Goal: Task Accomplishment & Management: Use online tool/utility

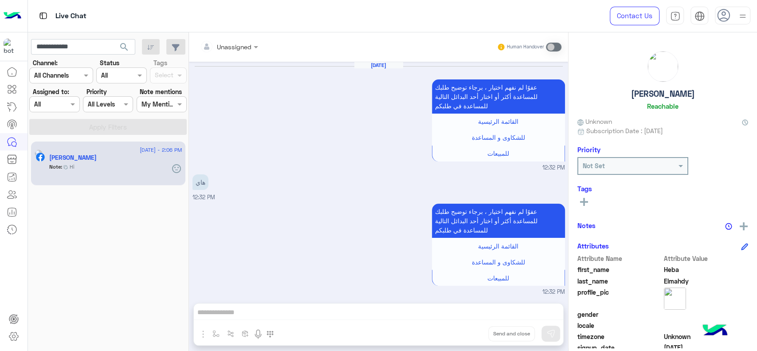
scroll to position [1007, 0]
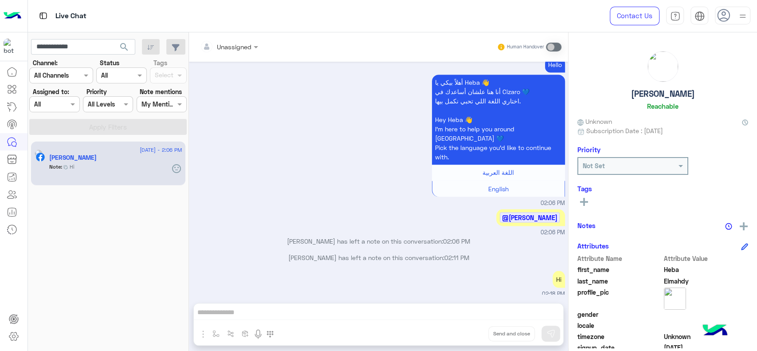
click at [14, 15] on img at bounding box center [13, 16] width 18 height 19
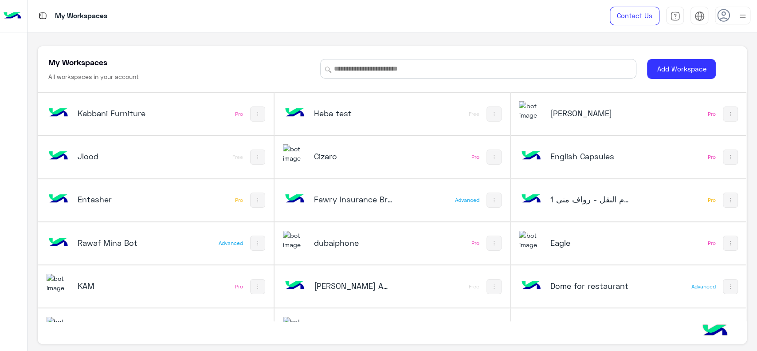
scroll to position [330, 0]
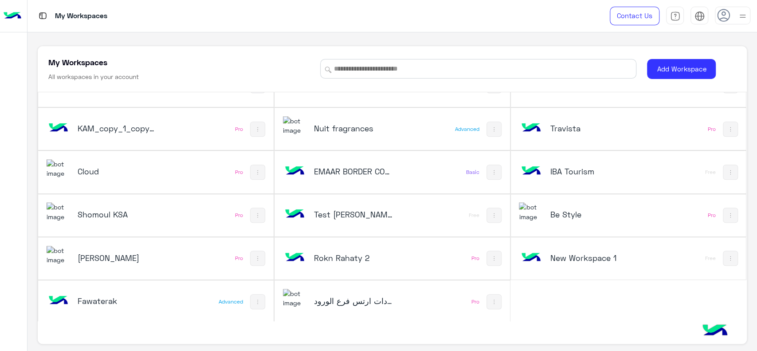
click at [130, 303] on h5 "Fawaterak" at bounding box center [117, 300] width 79 height 11
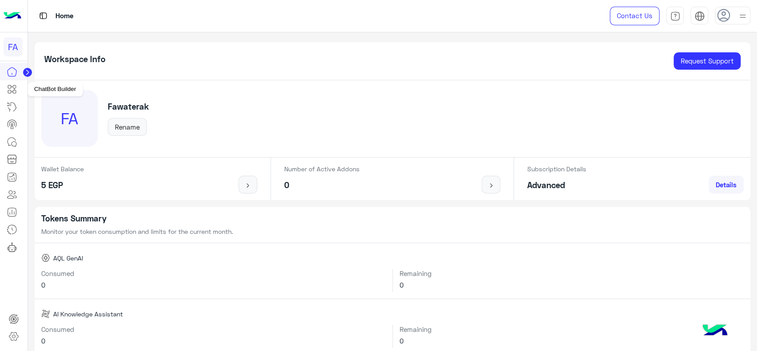
click at [12, 94] on icon at bounding box center [12, 89] width 11 height 11
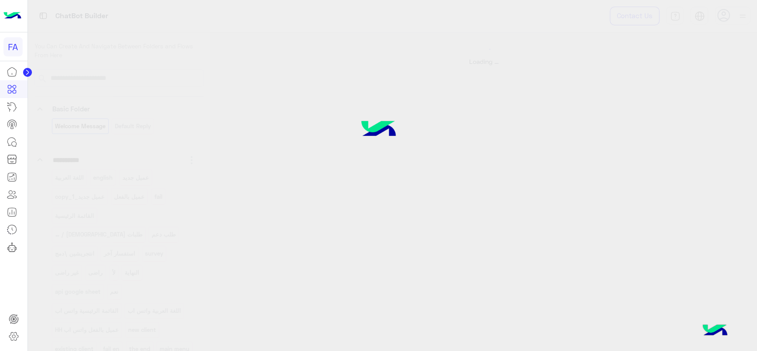
select select "*"
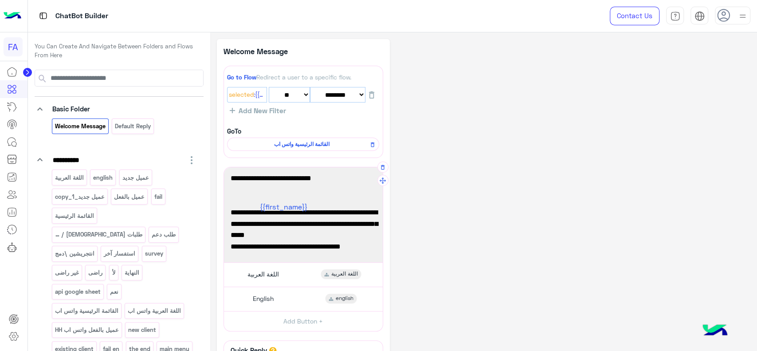
scroll to position [46, 0]
click at [293, 275] on div "اللغة العربية اللغة العربية" at bounding box center [303, 274] width 152 height 17
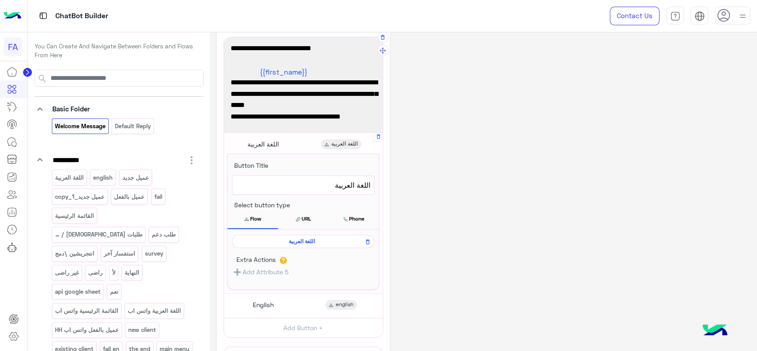
scroll to position [131, 0]
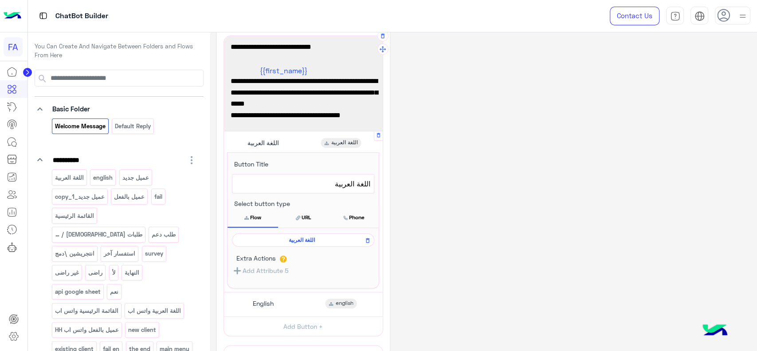
click at [305, 240] on span "اللغة العربية" at bounding box center [302, 240] width 130 height 8
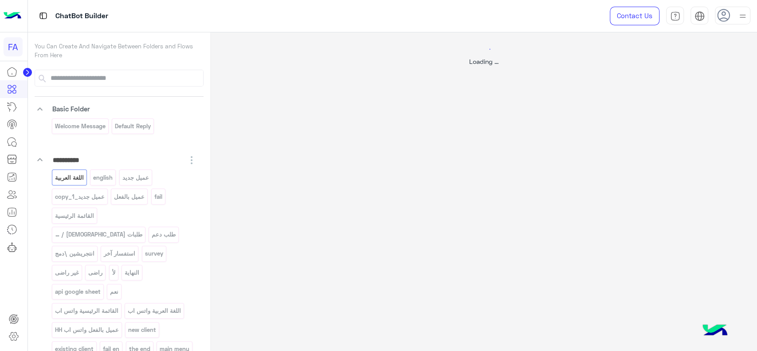
scroll to position [0, 0]
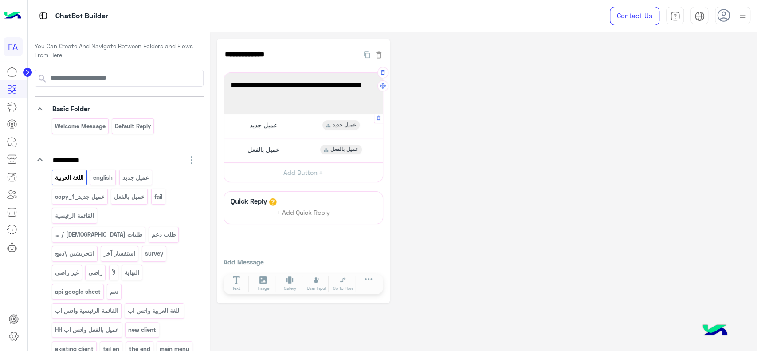
click at [295, 130] on div "عميل جديد عميل جديد" at bounding box center [303, 125] width 152 height 17
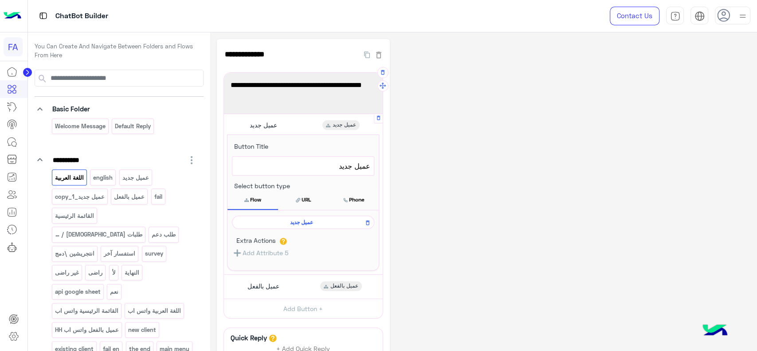
click at [294, 221] on span "عميل جديد" at bounding box center [302, 222] width 130 height 8
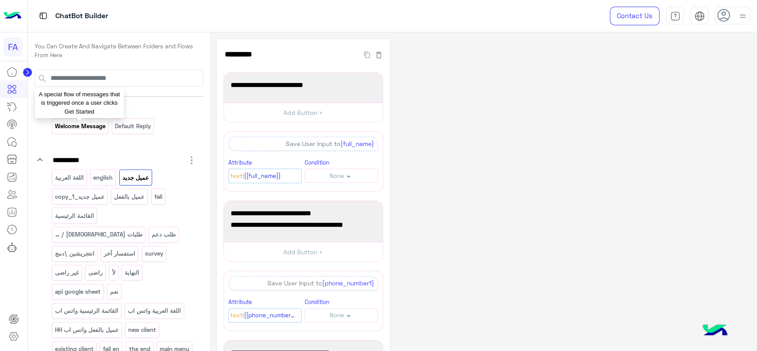
click at [93, 125] on p "Welcome Message" at bounding box center [80, 126] width 52 height 10
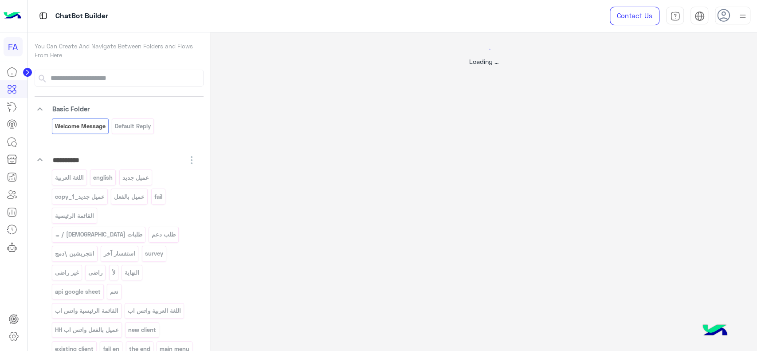
select select "*"
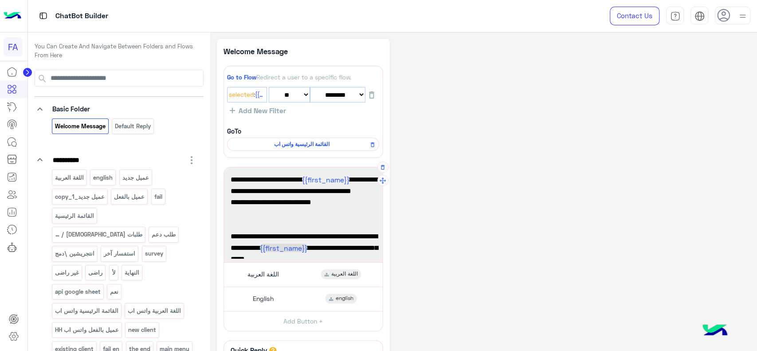
scroll to position [46, 0]
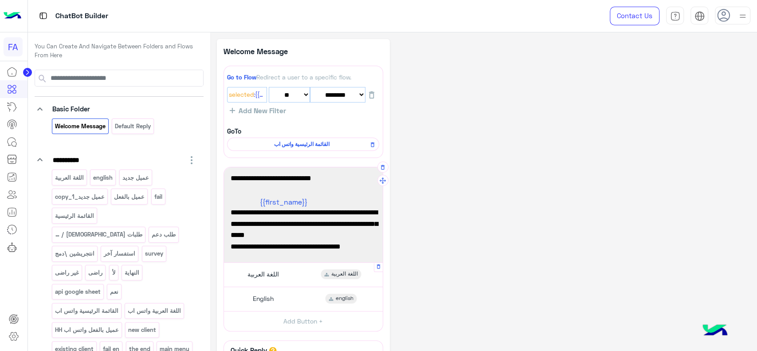
click at [292, 279] on div "اللغة العربية اللغة العربية" at bounding box center [303, 274] width 152 height 17
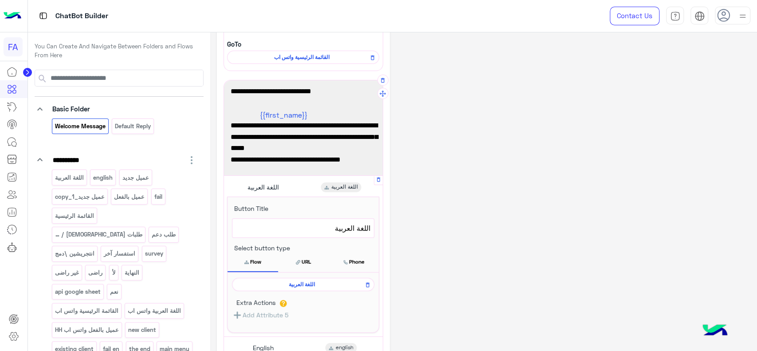
scroll to position [87, 0]
click at [293, 282] on span "اللغة العربية" at bounding box center [302, 284] width 130 height 8
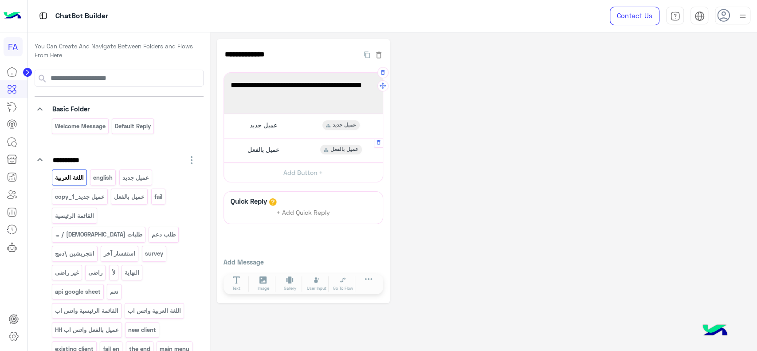
click at [279, 149] on span "عميل بالفعل" at bounding box center [263, 149] width 32 height 8
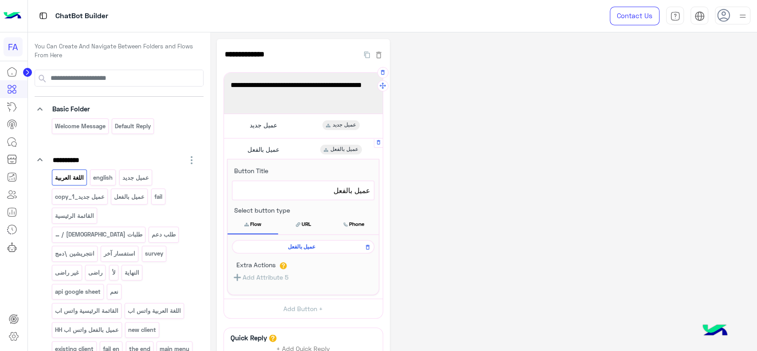
click at [291, 245] on span "عميل بالفعل" at bounding box center [302, 247] width 130 height 8
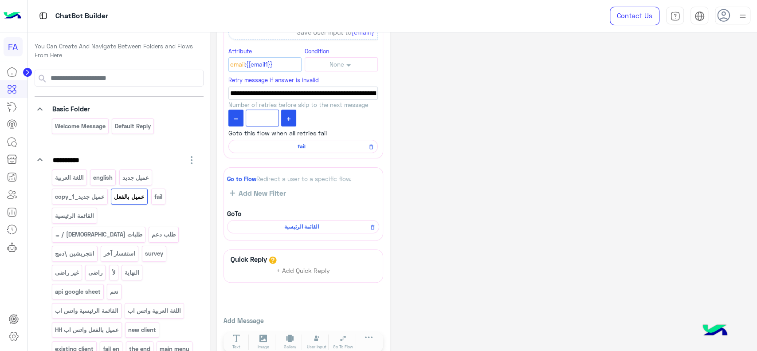
scroll to position [139, 0]
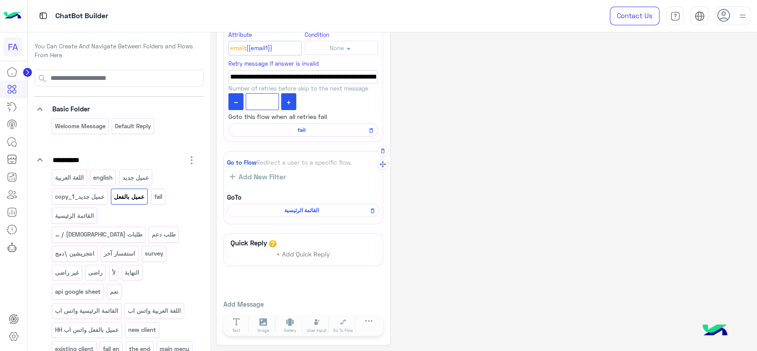
click at [300, 211] on span "القائمة الرئيسية" at bounding box center [301, 210] width 139 height 8
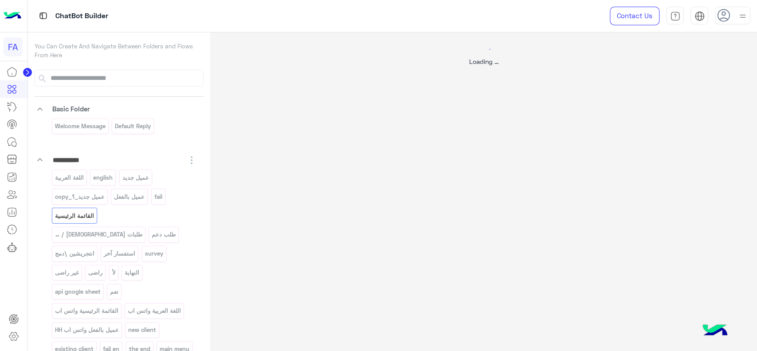
scroll to position [0, 0]
select select "*"
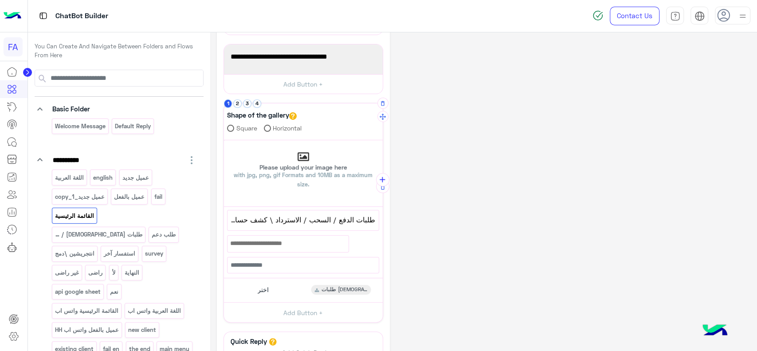
scroll to position [130, 0]
click at [272, 290] on div "اختر طلبات الدفع / السحب / الاسترداد" at bounding box center [303, 289] width 152 height 17
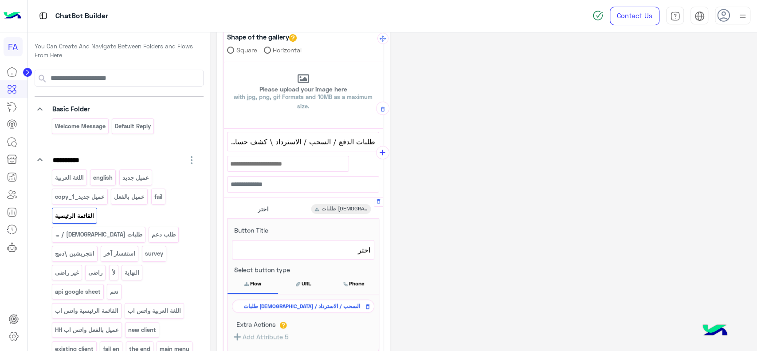
scroll to position [208, 0]
click at [277, 304] on span "طلبات [DEMOGRAPHIC_DATA] / السحب / الاسترداد" at bounding box center [302, 306] width 130 height 8
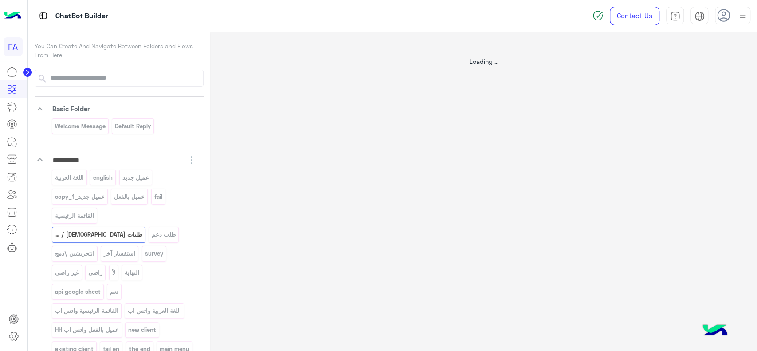
scroll to position [0, 0]
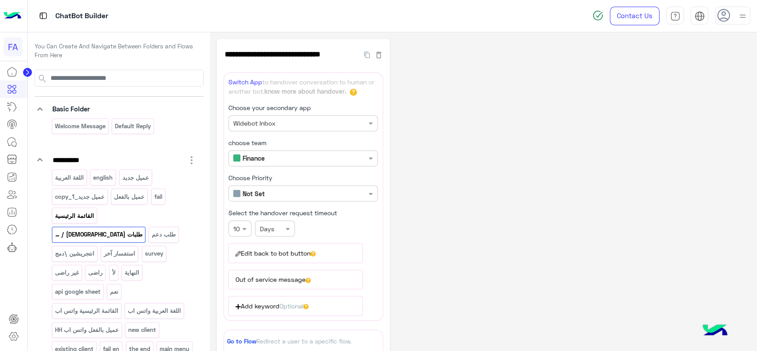
click at [93, 216] on p "القائمة الرئيسية" at bounding box center [74, 216] width 40 height 10
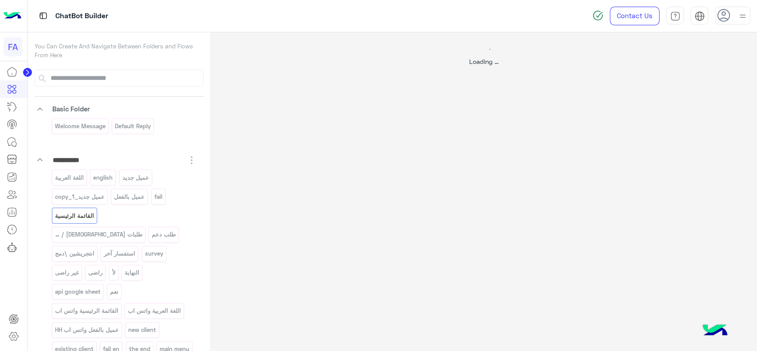
select select "*"
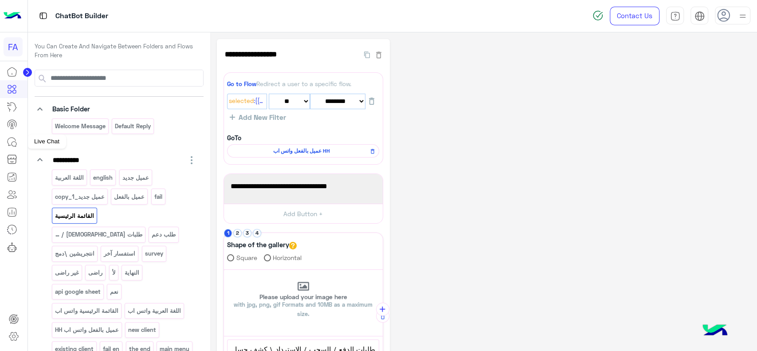
click at [8, 136] on link at bounding box center [12, 142] width 24 height 18
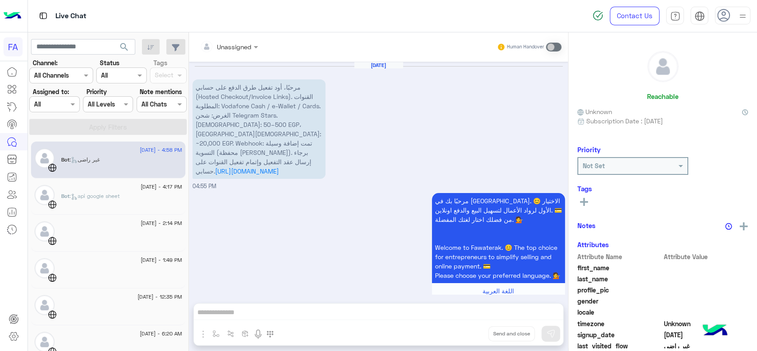
scroll to position [1187, 0]
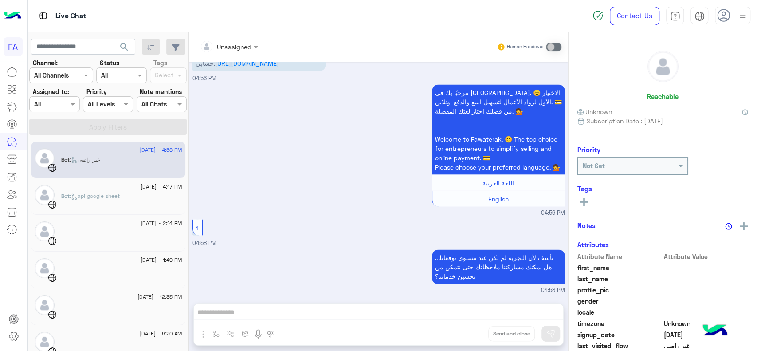
click at [141, 159] on div "Bot : غير راضى" at bounding box center [121, 164] width 121 height 16
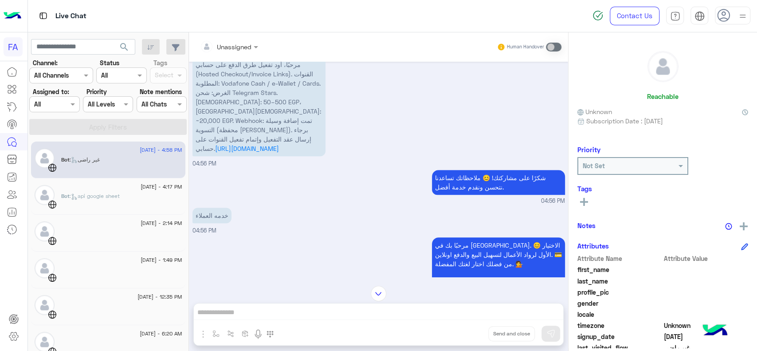
scroll to position [347, 0]
click at [142, 203] on div "Bot : api google sheet" at bounding box center [121, 200] width 121 height 16
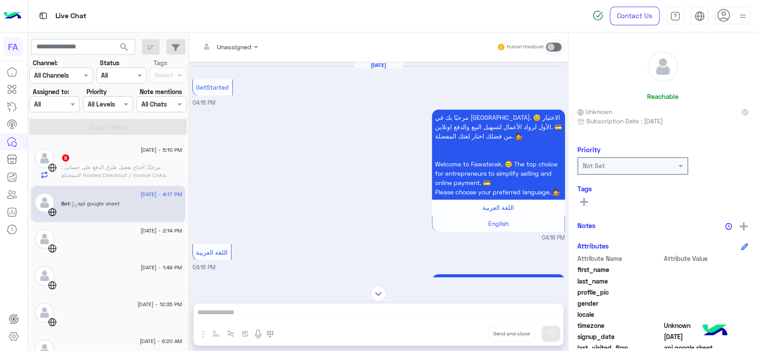
click at [126, 176] on span ": مرحبًا، أحتاج تفعيل طرق الدفع على حسابي لاستخدام Hosted Checkout / Invoice Li…" at bounding box center [120, 219] width 118 height 110
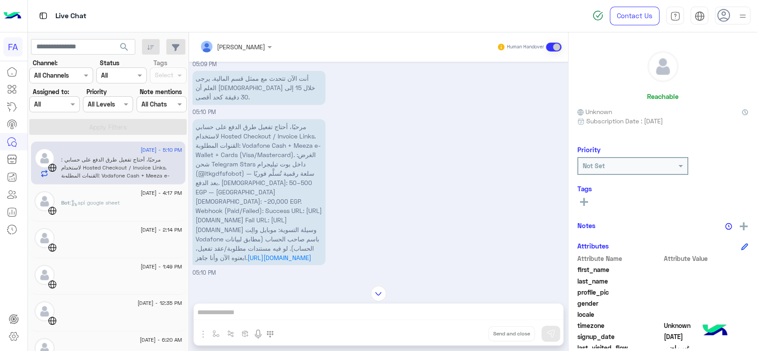
scroll to position [986, 0]
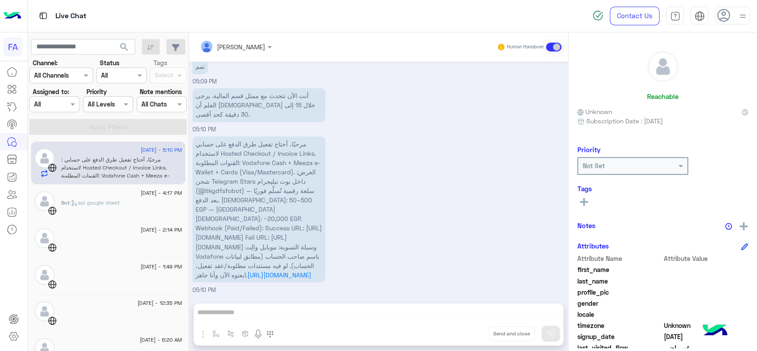
click at [16, 17] on img at bounding box center [13, 16] width 18 height 19
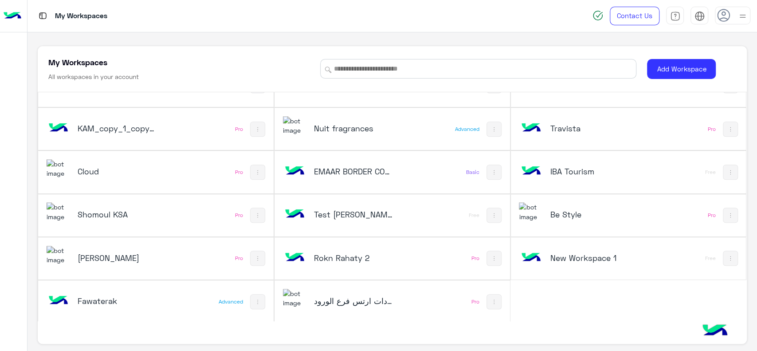
scroll to position [3, 0]
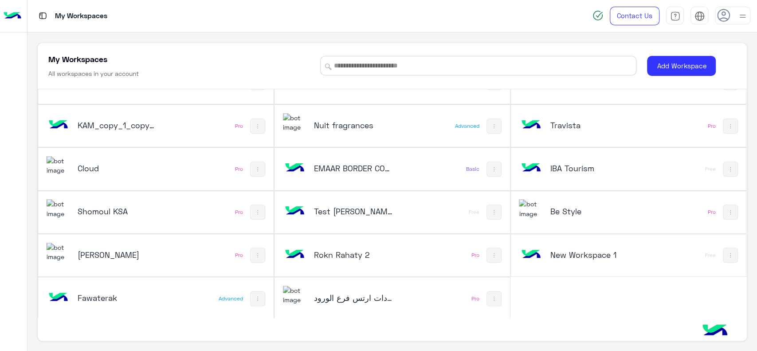
click at [106, 293] on h5 "Fawaterak" at bounding box center [117, 297] width 79 height 11
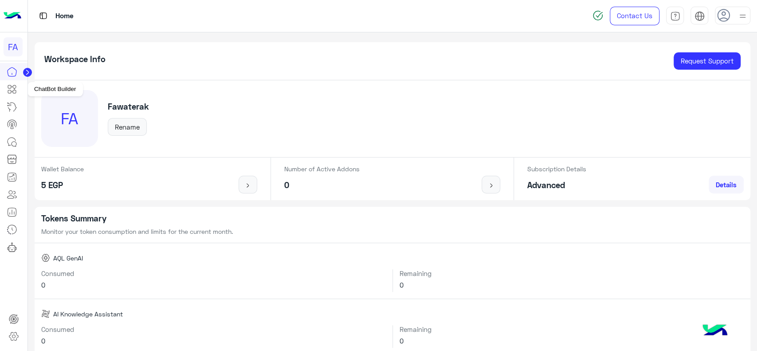
click at [15, 90] on icon at bounding box center [12, 89] width 11 height 11
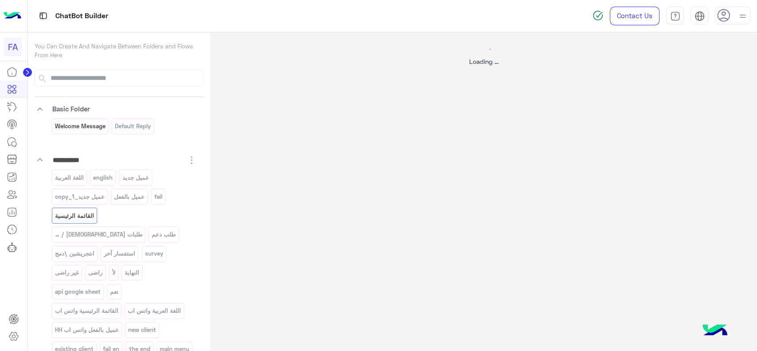
select select "*"
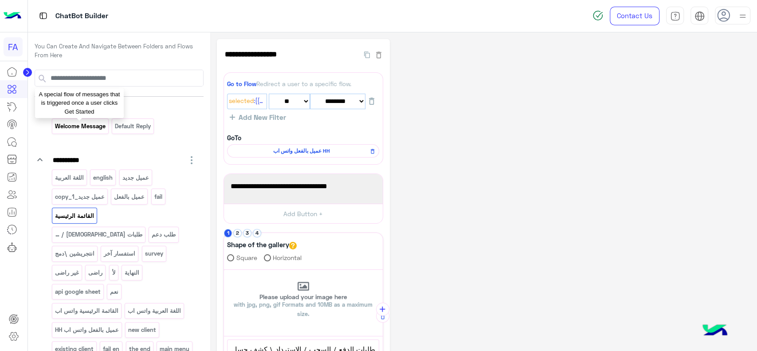
click at [79, 130] on p "Welcome Message" at bounding box center [80, 126] width 52 height 10
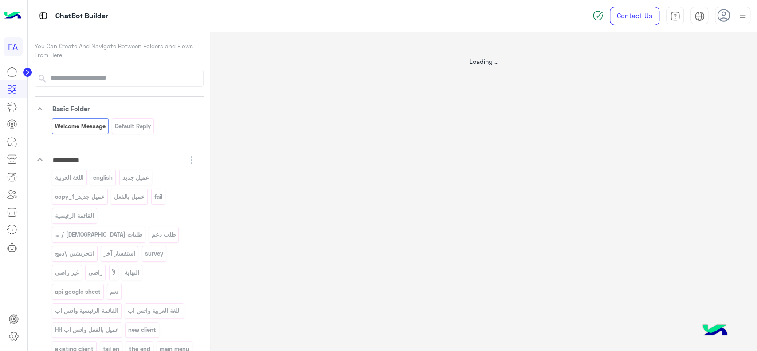
select select "*"
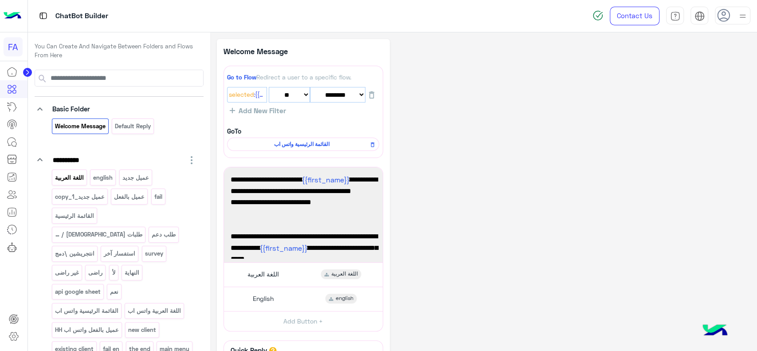
click at [76, 177] on p "اللغة العربية" at bounding box center [69, 178] width 30 height 10
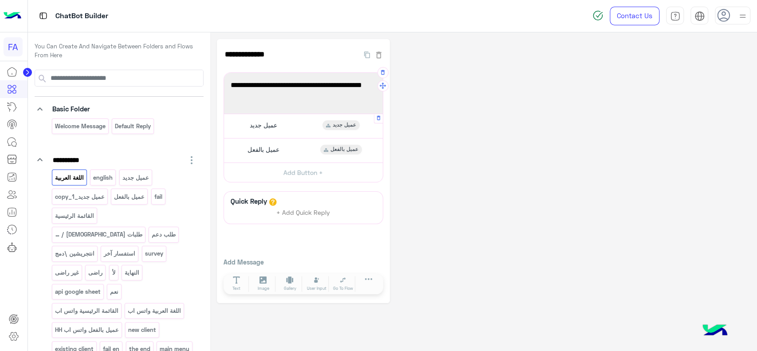
click at [267, 124] on span "عميل جديد" at bounding box center [263, 125] width 27 height 8
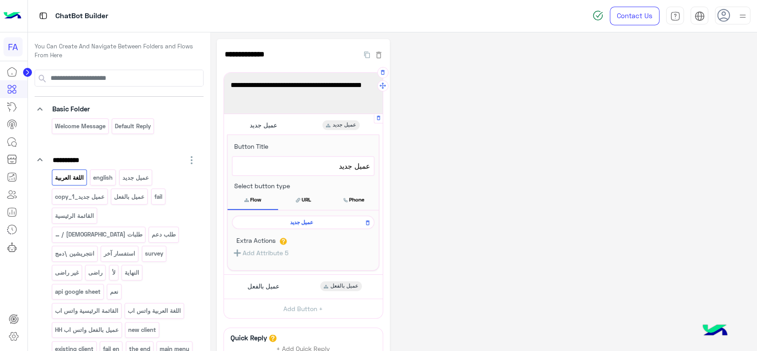
click at [289, 220] on span "عميل جديد" at bounding box center [302, 222] width 130 height 8
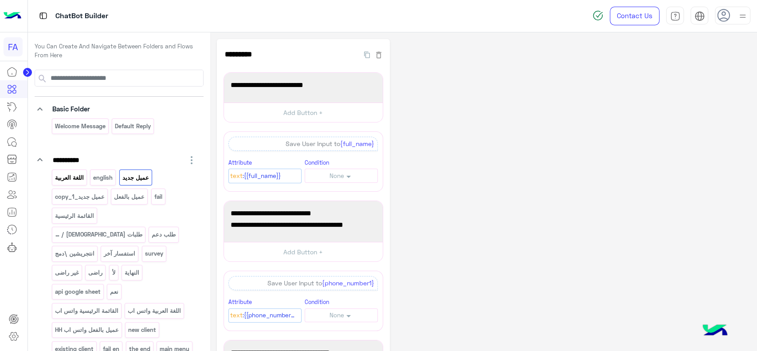
click at [80, 176] on p "اللغة العربية" at bounding box center [69, 178] width 30 height 10
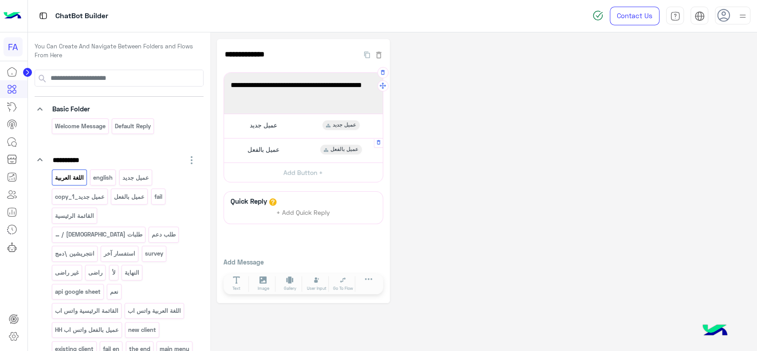
click at [273, 153] on div "عميل بالفعل" at bounding box center [262, 150] width 41 height 10
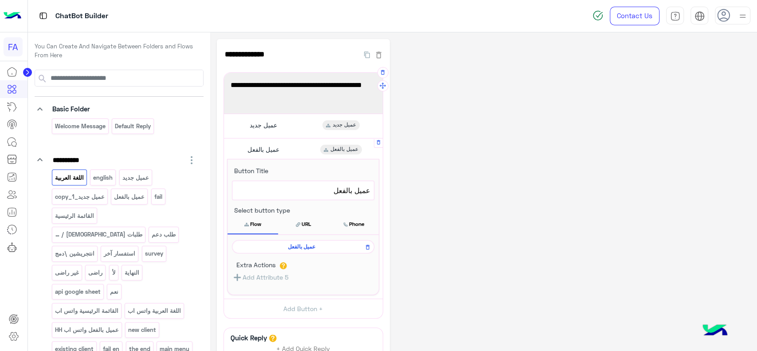
click at [275, 249] on span "عميل بالفعل" at bounding box center [302, 247] width 130 height 8
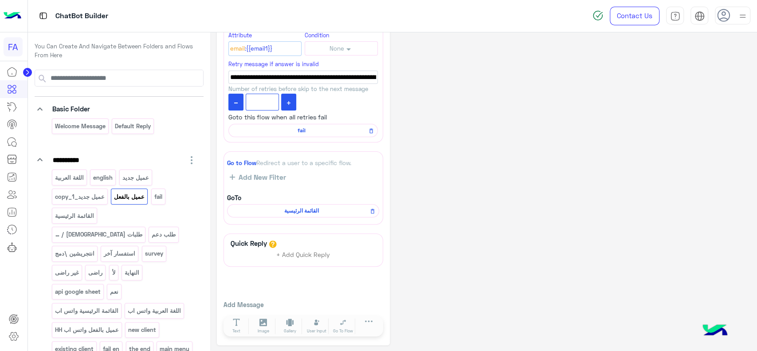
scroll to position [139, 0]
click at [127, 178] on p "عميل جديد" at bounding box center [136, 178] width 28 height 10
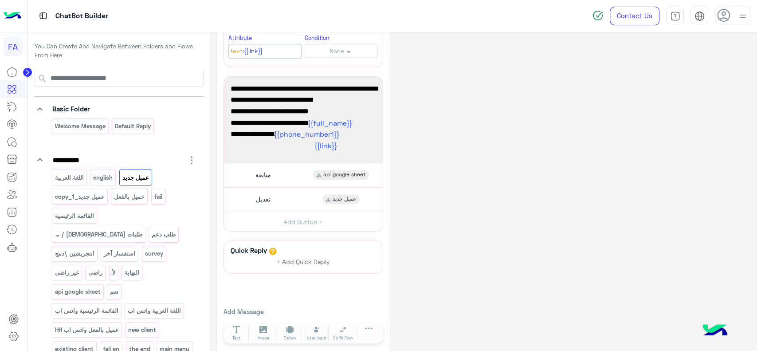
scroll to position [399, 0]
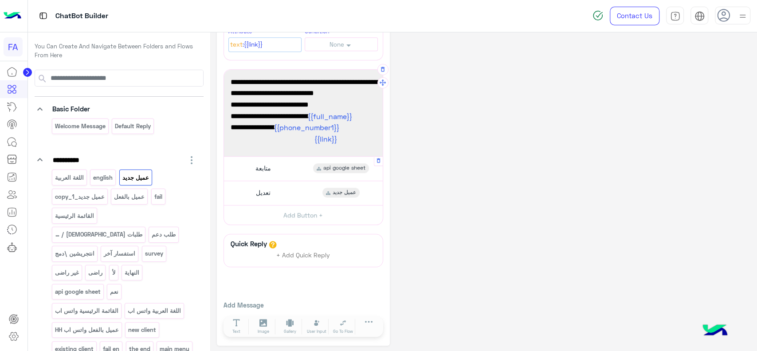
click at [276, 170] on div "متابعة api google sheet" at bounding box center [303, 168] width 152 height 17
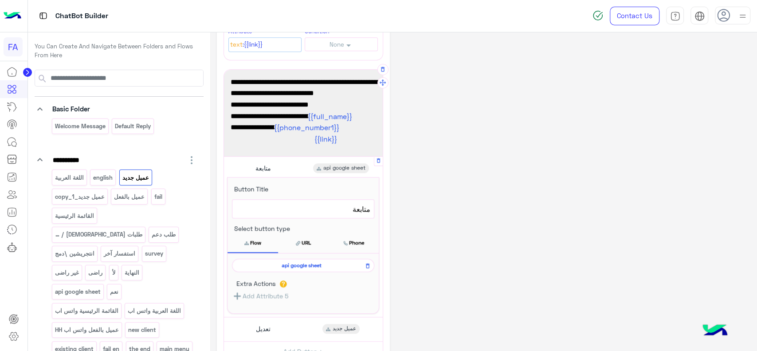
click at [306, 261] on span "api google sheet" at bounding box center [302, 265] width 130 height 8
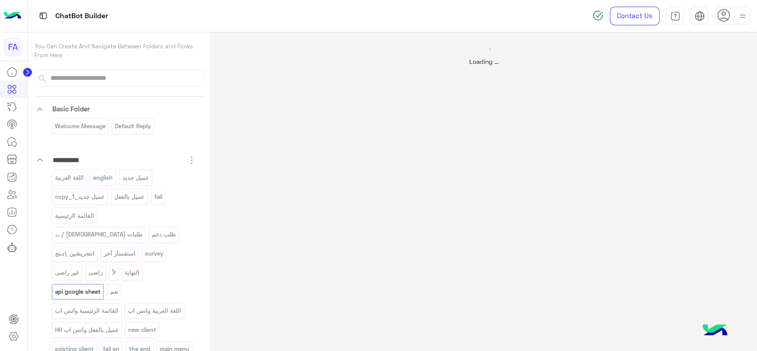
select select "*"
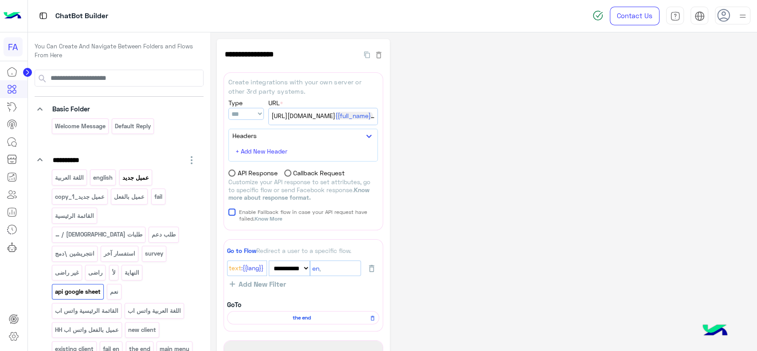
click at [139, 178] on p "عميل جديد" at bounding box center [136, 178] width 28 height 10
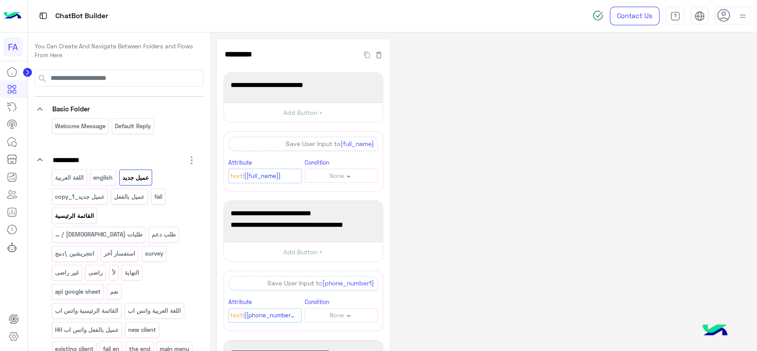
click at [77, 212] on p "القائمة الرئيسية" at bounding box center [74, 216] width 40 height 10
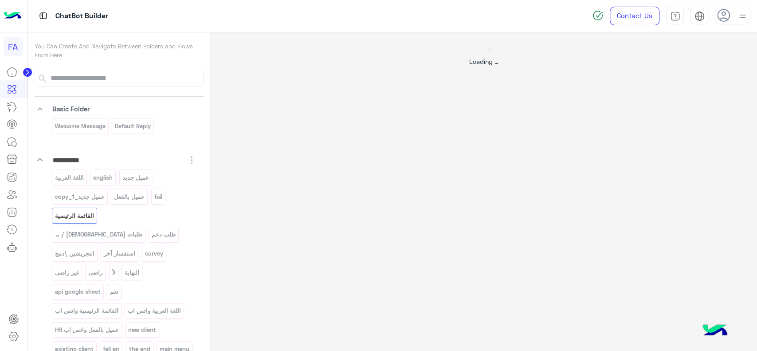
select select "*"
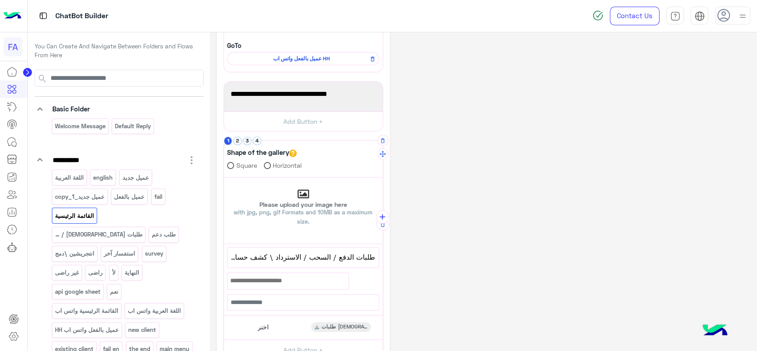
scroll to position [93, 0]
click at [237, 142] on button "2" at bounding box center [237, 140] width 8 height 8
click at [249, 141] on button "3" at bounding box center [247, 140] width 8 height 8
click at [263, 141] on div "**********" at bounding box center [304, 248] width 160 height 216
click at [257, 141] on button "4" at bounding box center [257, 140] width 8 height 8
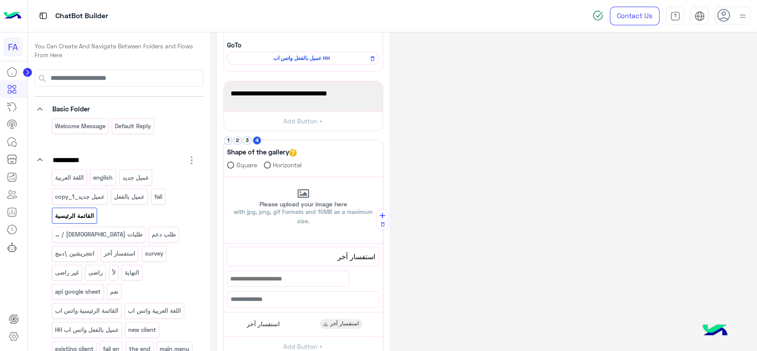
click at [7, 277] on div at bounding box center [13, 207] width 27 height 289
click at [10, 17] on img at bounding box center [13, 16] width 18 height 19
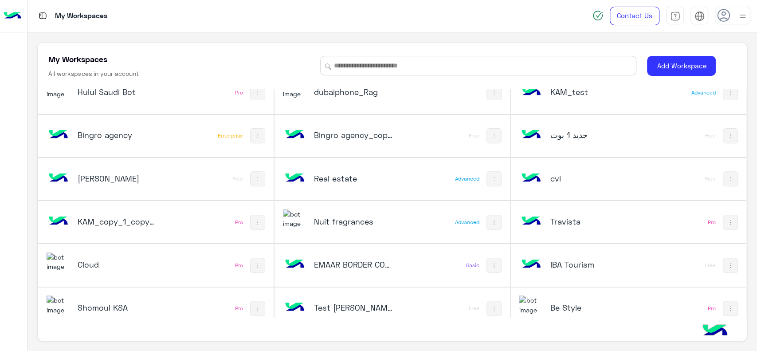
scroll to position [330, 0]
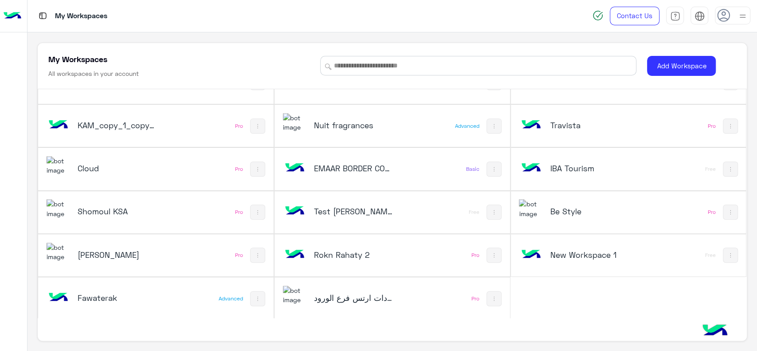
click at [260, 296] on button at bounding box center [257, 298] width 15 height 15
click at [290, 248] on link "Duplicate" at bounding box center [288, 253] width 72 height 21
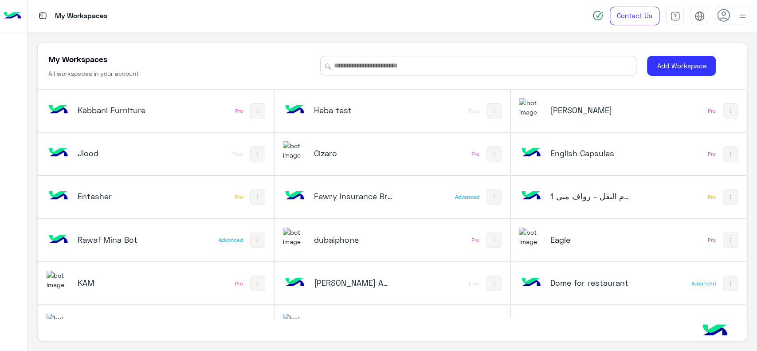
scroll to position [3, 0]
